Goal: Information Seeking & Learning: Check status

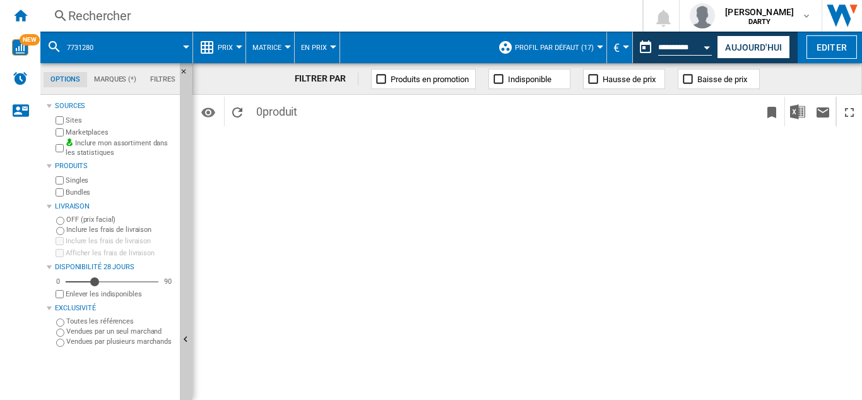
click at [114, 16] on div "Rechercher" at bounding box center [339, 16] width 542 height 18
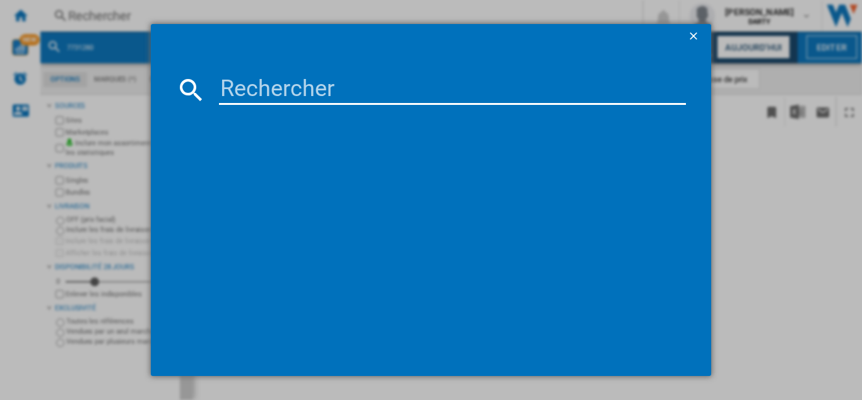
click at [277, 100] on input at bounding box center [452, 89] width 467 height 30
paste input "7765967"
type input "7765967"
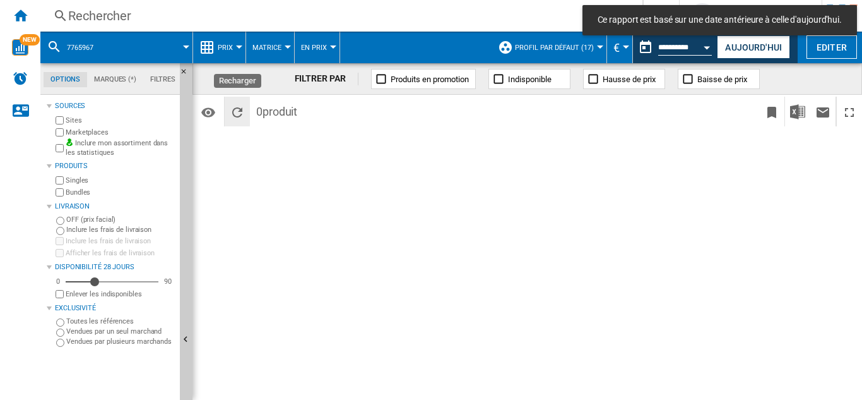
click at [233, 112] on ng-md-icon "Recharger" at bounding box center [237, 112] width 15 height 15
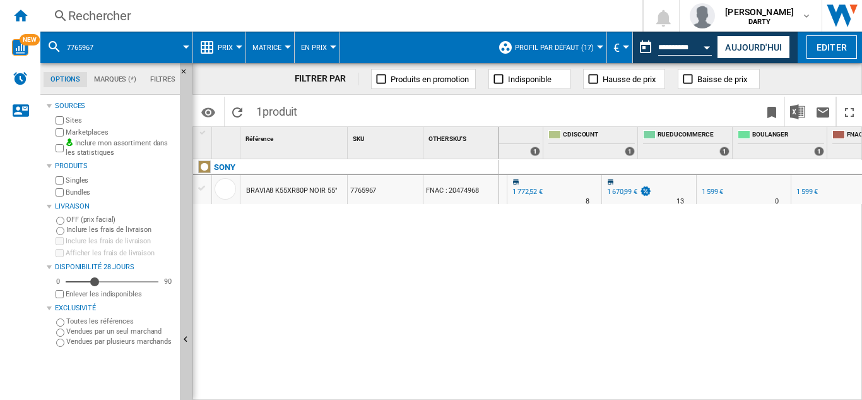
scroll to position [0, 844]
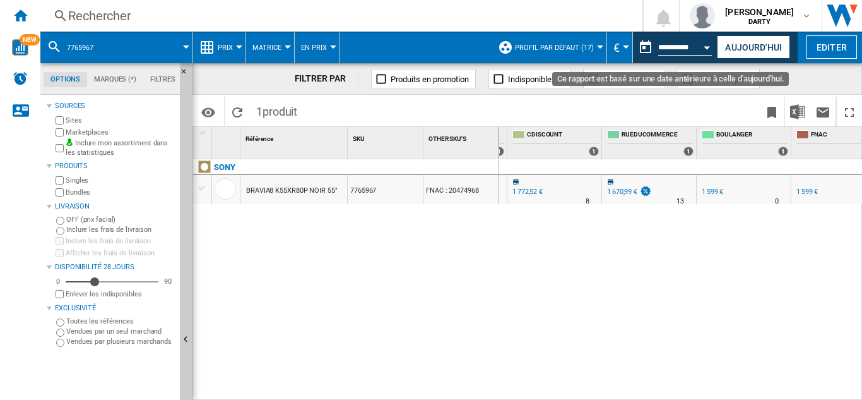
click at [706, 46] on div "Open calendar" at bounding box center [707, 47] width 6 height 3
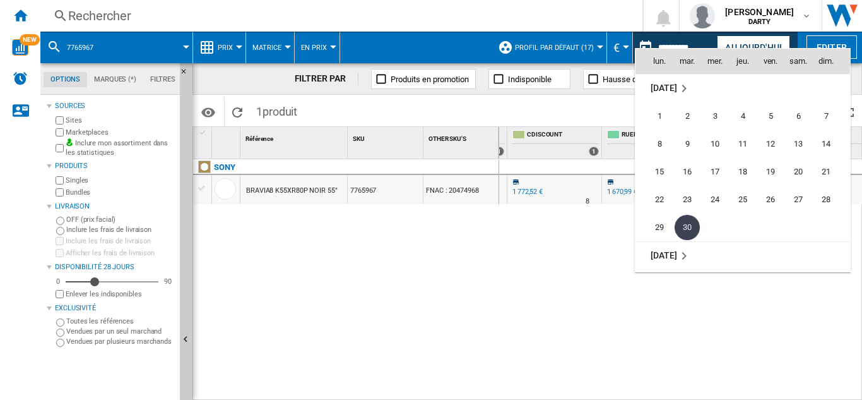
scroll to position [5918, 0]
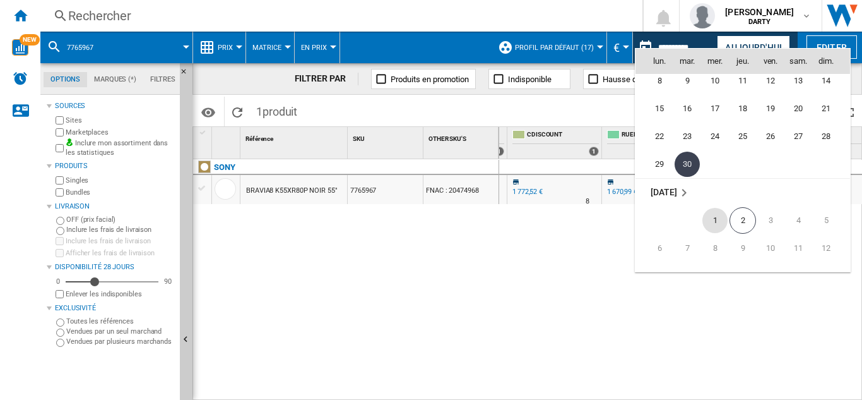
click at [723, 217] on span "1" at bounding box center [715, 220] width 25 height 25
type input "**********"
